Goal: Task Accomplishment & Management: Manage account settings

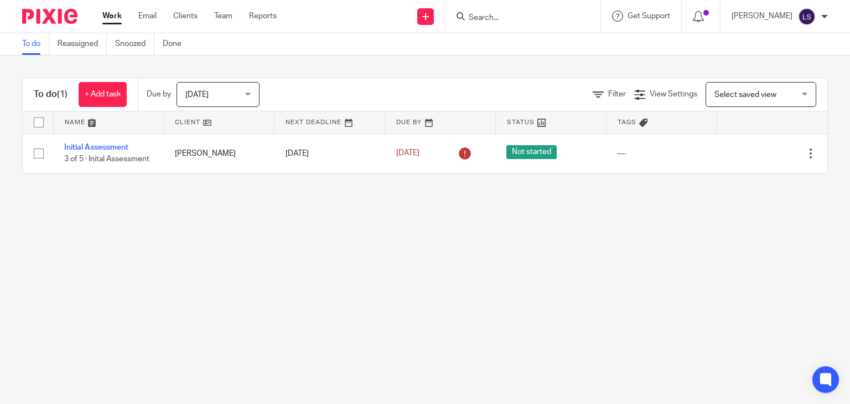
click at [144, 262] on main "To do Reassigned Snoozed Done To do (1) + Add task Due by Today Today Today Tom…" at bounding box center [425, 202] width 850 height 404
click at [220, 99] on span "Today" at bounding box center [214, 93] width 59 height 23
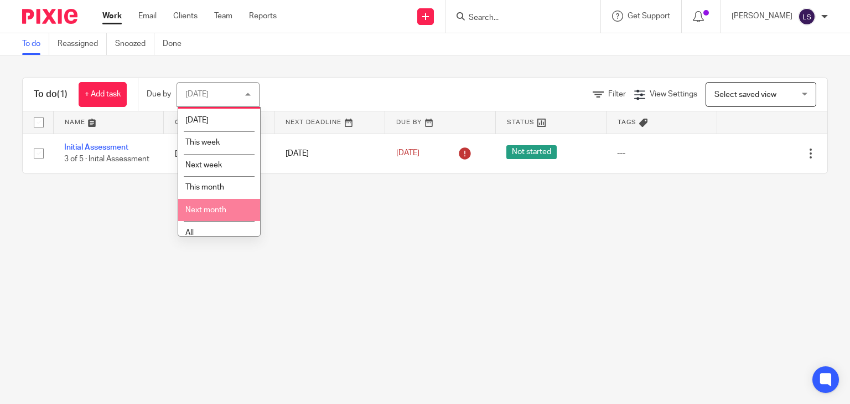
scroll to position [29, 0]
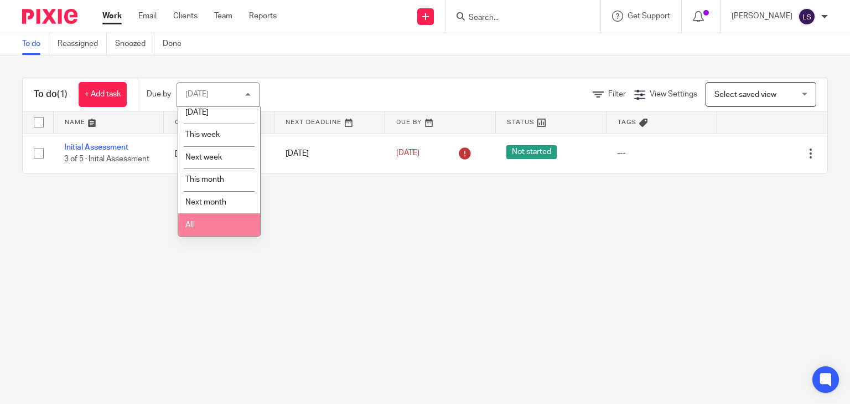
click at [199, 225] on li "All" at bounding box center [219, 224] width 82 height 23
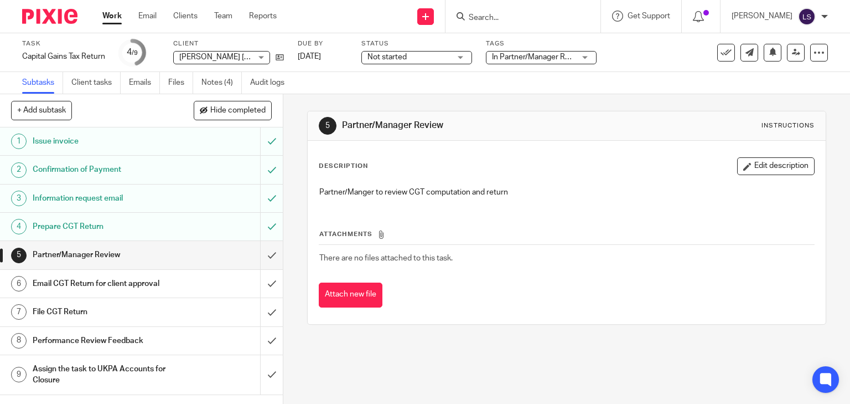
click at [667, 283] on div "Attach new file" at bounding box center [567, 294] width 497 height 25
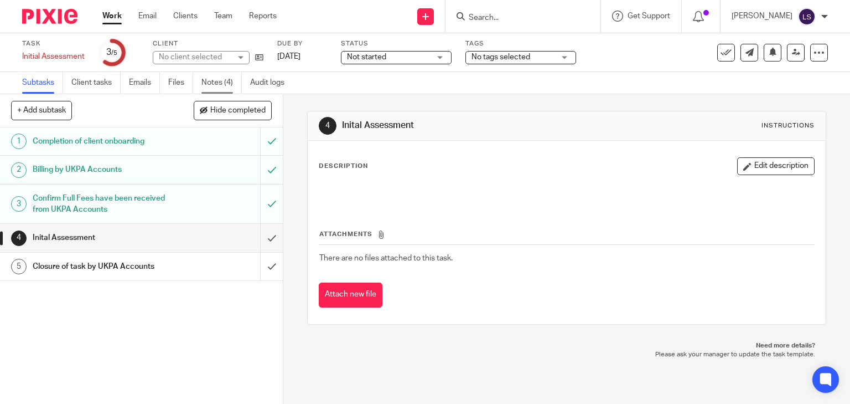
click at [218, 76] on link "Notes (4)" at bounding box center [221, 83] width 40 height 22
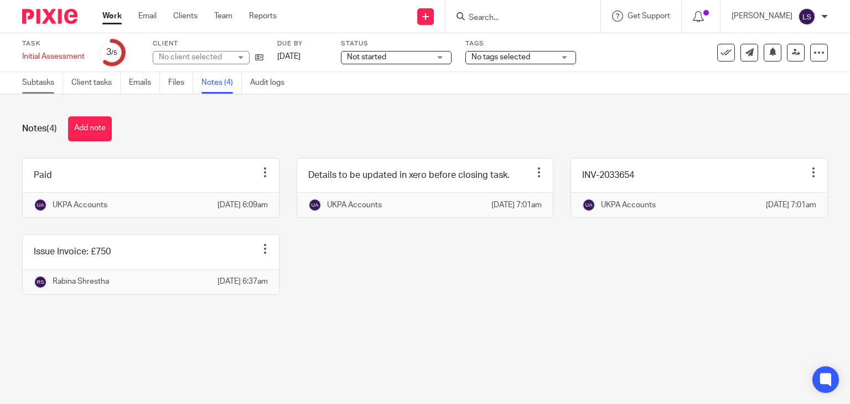
click at [39, 77] on link "Subtasks" at bounding box center [42, 83] width 41 height 22
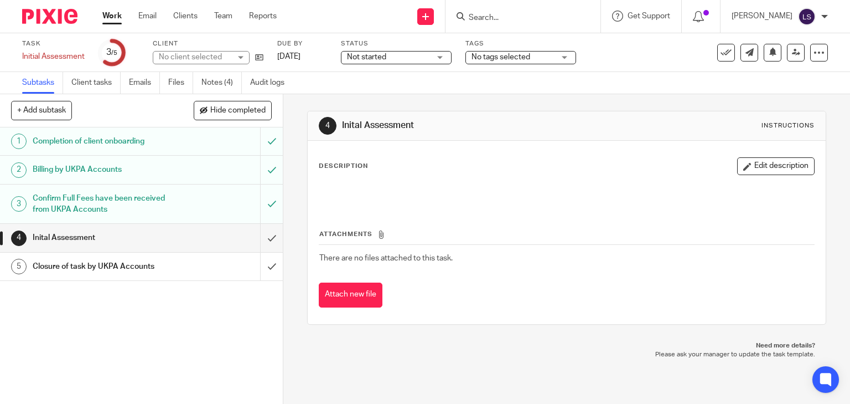
click at [430, 58] on span "Not started" at bounding box center [388, 57] width 83 height 12
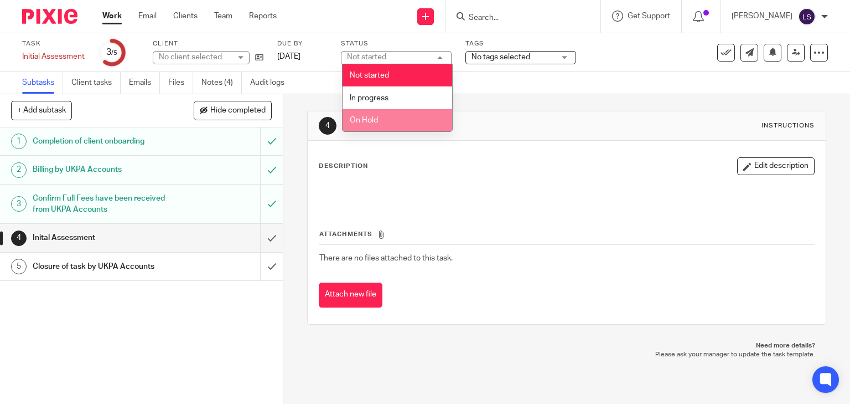
click at [402, 116] on li "On Hold" at bounding box center [398, 120] width 110 height 23
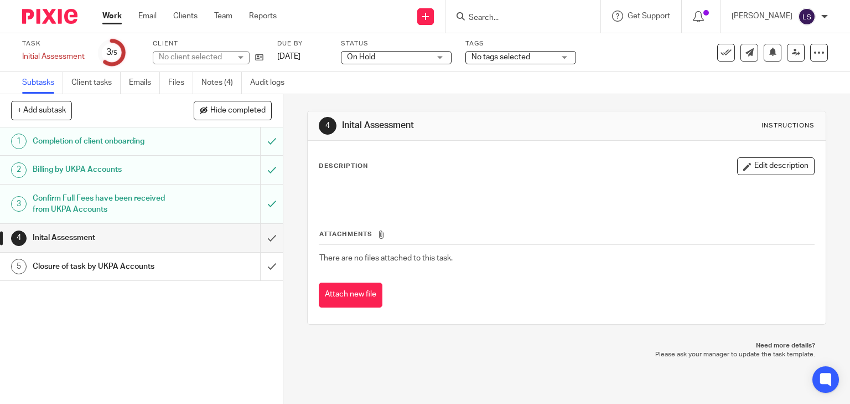
click at [114, 241] on h1 "Inital Assessment" at bounding box center [105, 237] width 144 height 17
click at [208, 83] on link "Notes (4)" at bounding box center [221, 83] width 40 height 22
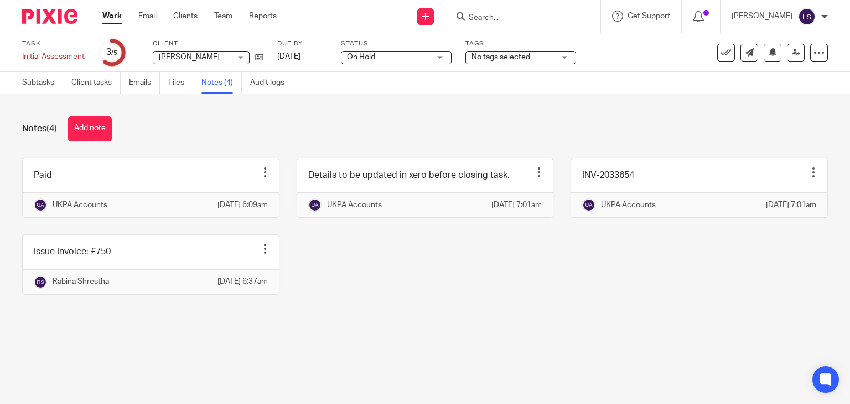
click at [590, 120] on div "Notes (4) Add note" at bounding box center [425, 128] width 806 height 25
click at [516, 310] on div "Paid Edit note Delete note UKPA Accounts [DATE] 6:09am Details to be updated in…" at bounding box center [416, 234] width 823 height 153
click at [572, 333] on div "Notes (4) Add note Paid Edit note Delete note UKPA Accounts [DATE] 6:09am Detai…" at bounding box center [425, 213] width 850 height 239
